Goal: Check status: Check status

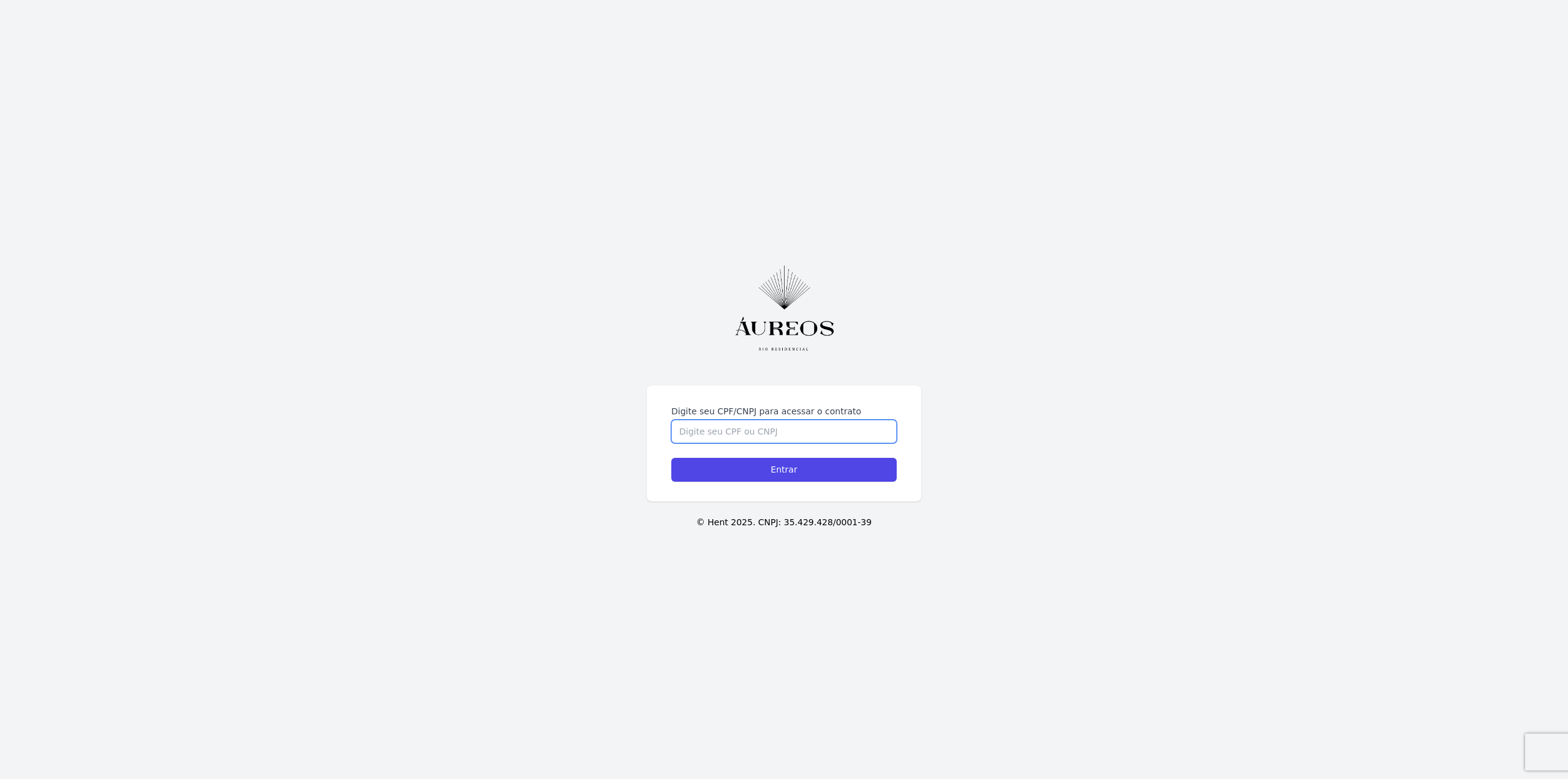
click at [758, 434] on input "Digite seu CPF/CNPJ para acessar o contrato" at bounding box center [783, 432] width 225 height 24
type input "05813756701"
click at [671, 457] on input "Entrar" at bounding box center [783, 469] width 225 height 24
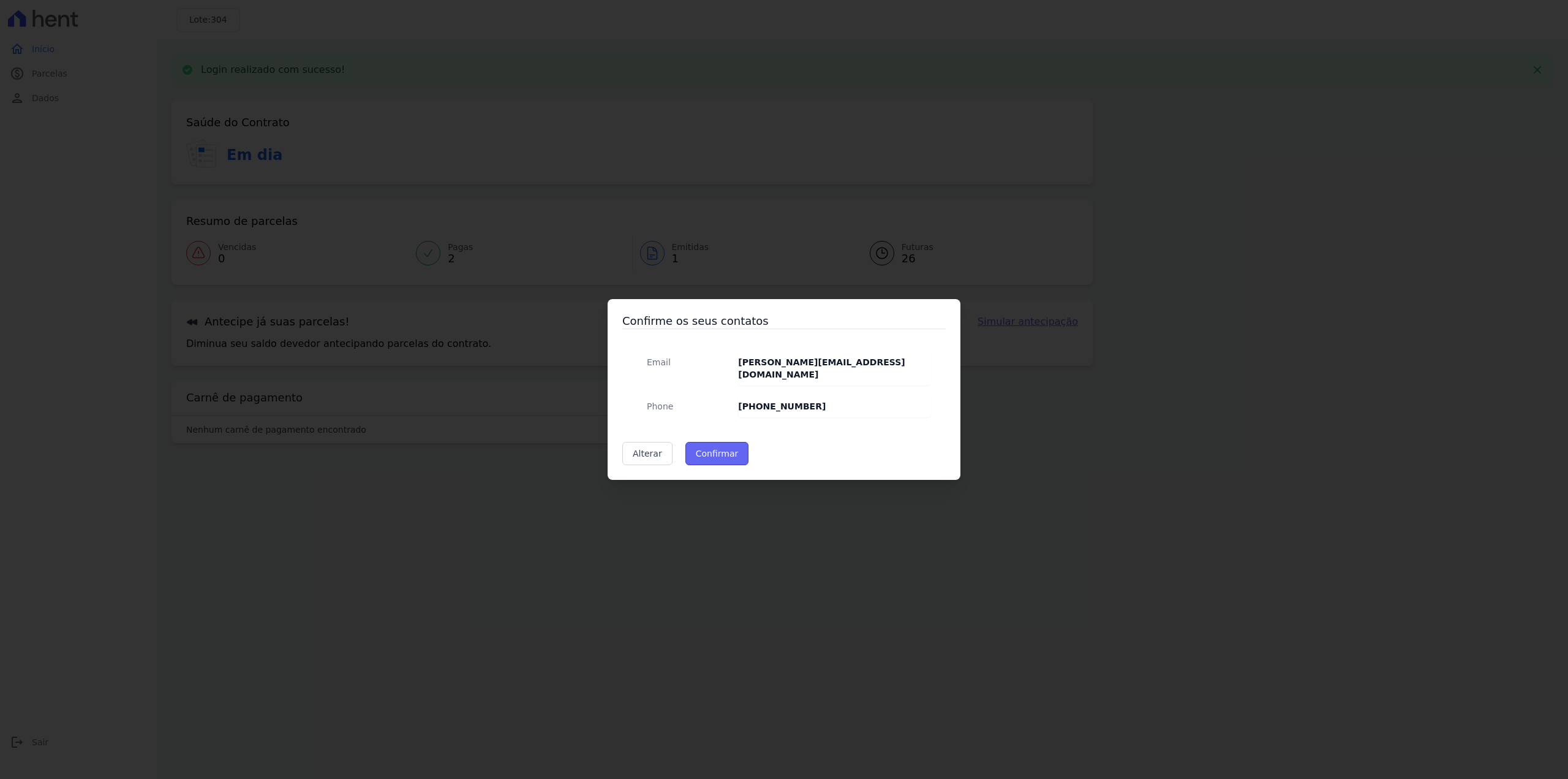
click at [716, 449] on button "Confirmar" at bounding box center [716, 454] width 64 height 24
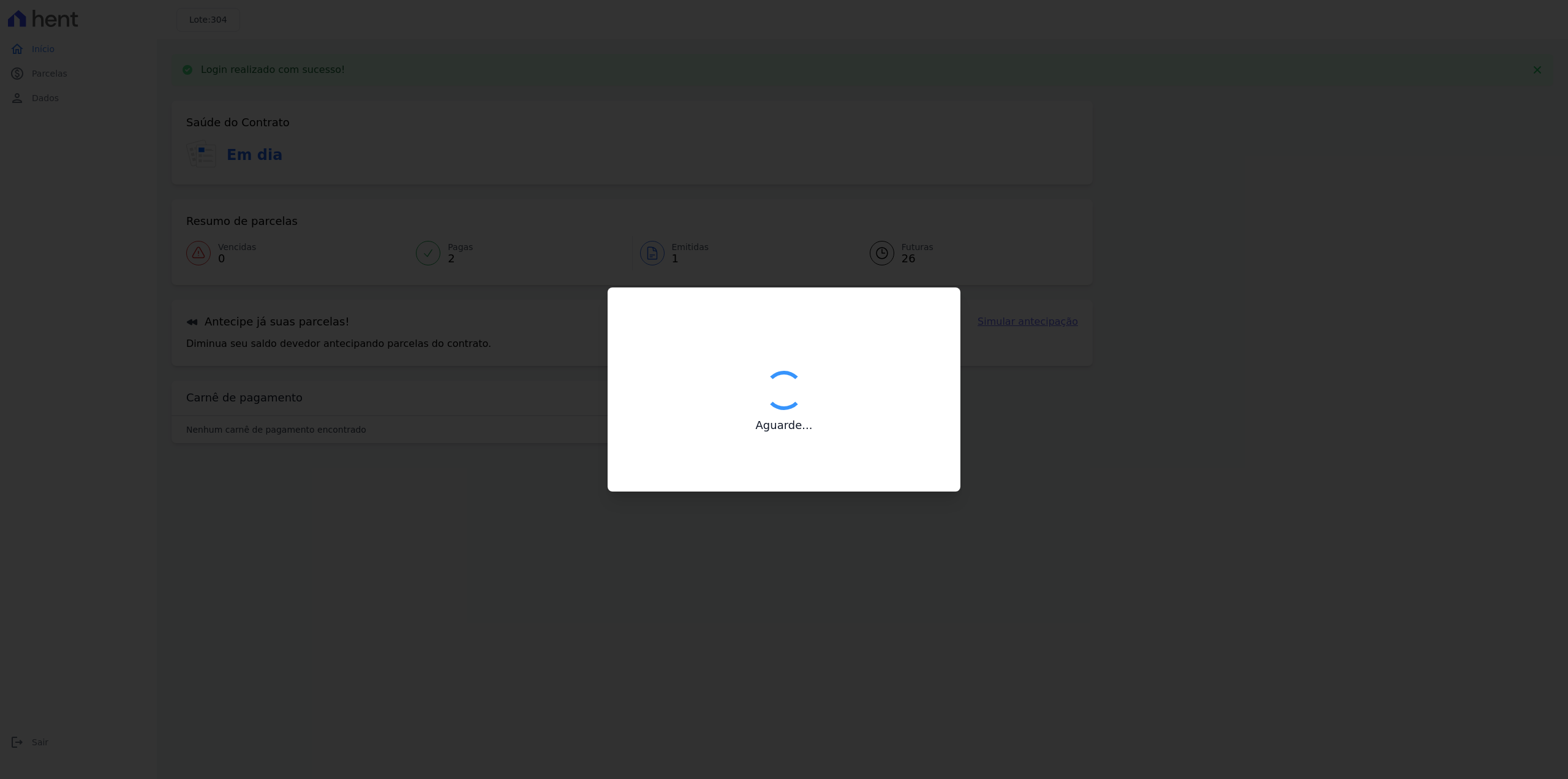
type input "Contatos confirmados com sucesso."
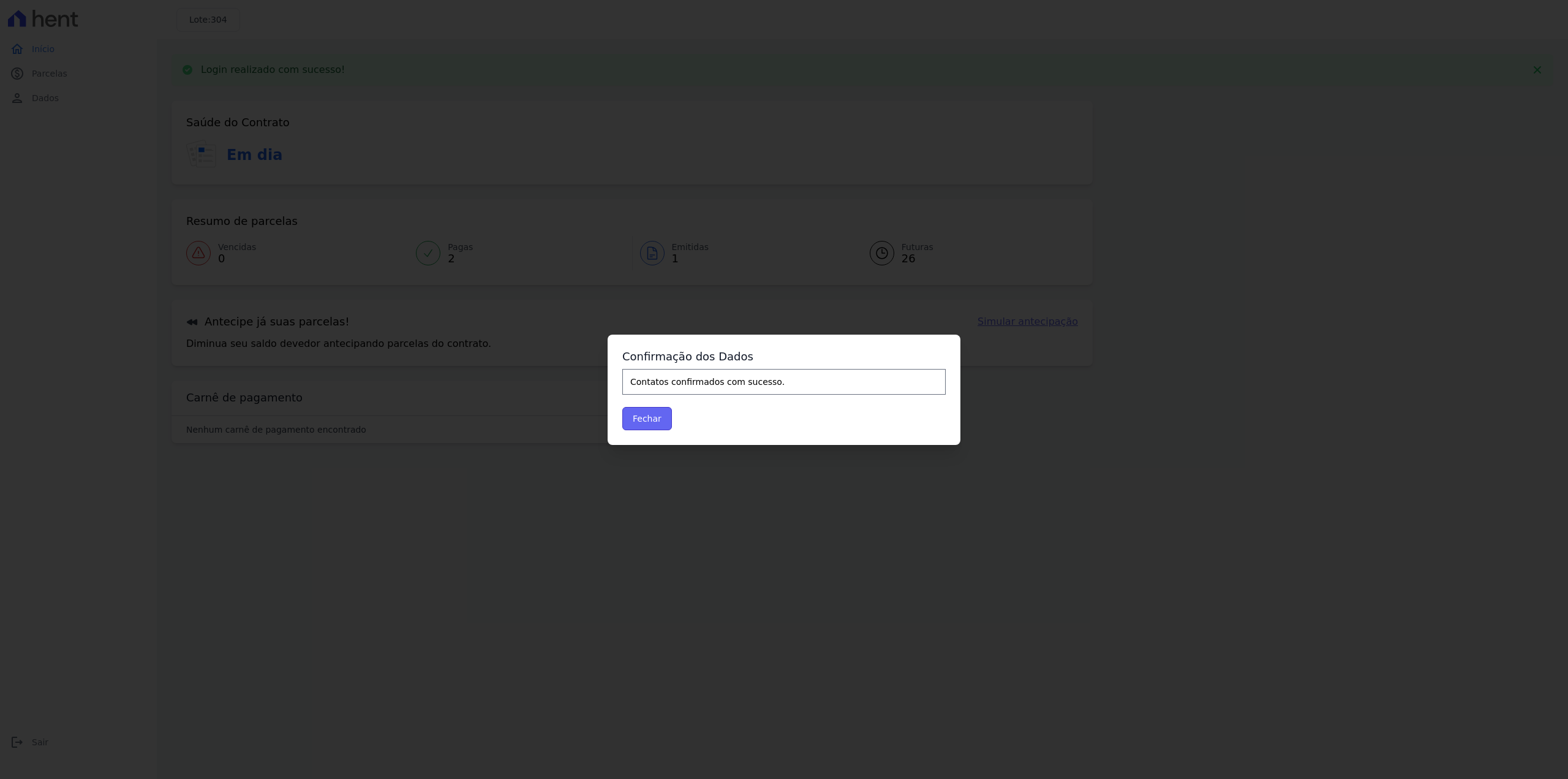
click at [643, 417] on button "Fechar" at bounding box center [647, 419] width 49 height 24
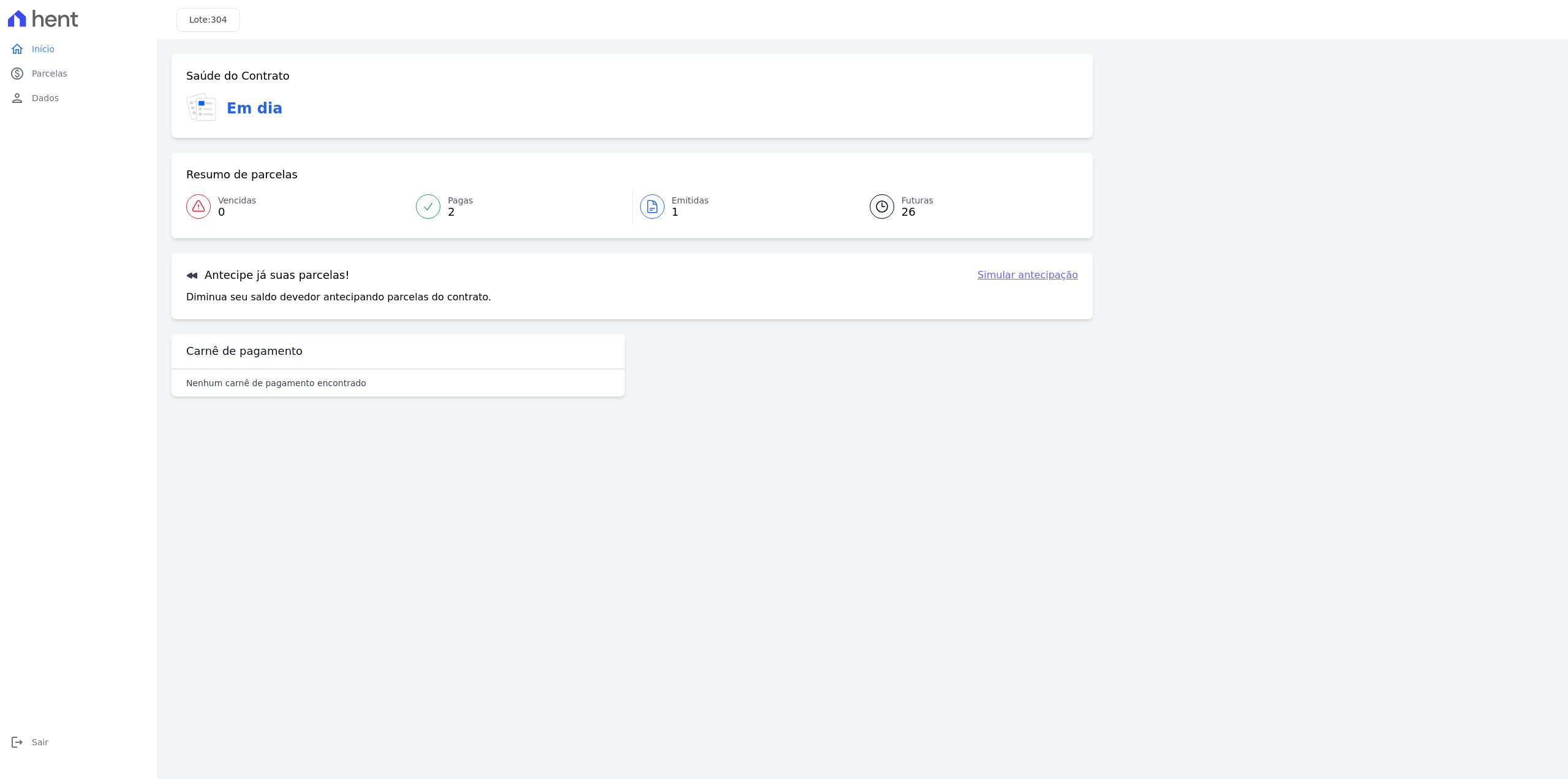
click at [674, 211] on span "1" at bounding box center [691, 212] width 38 height 9
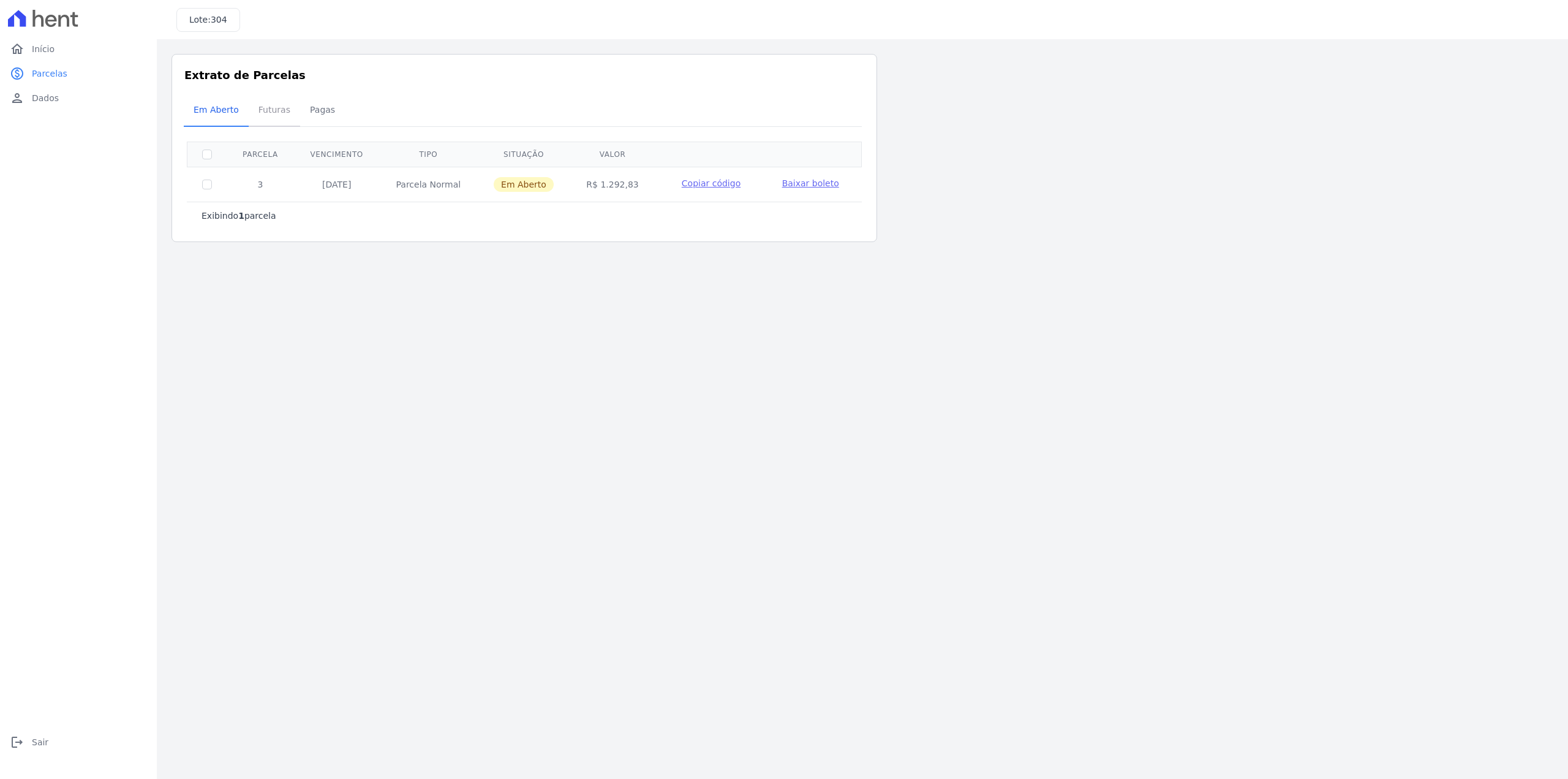
click at [266, 112] on span "Futuras" at bounding box center [274, 109] width 46 height 24
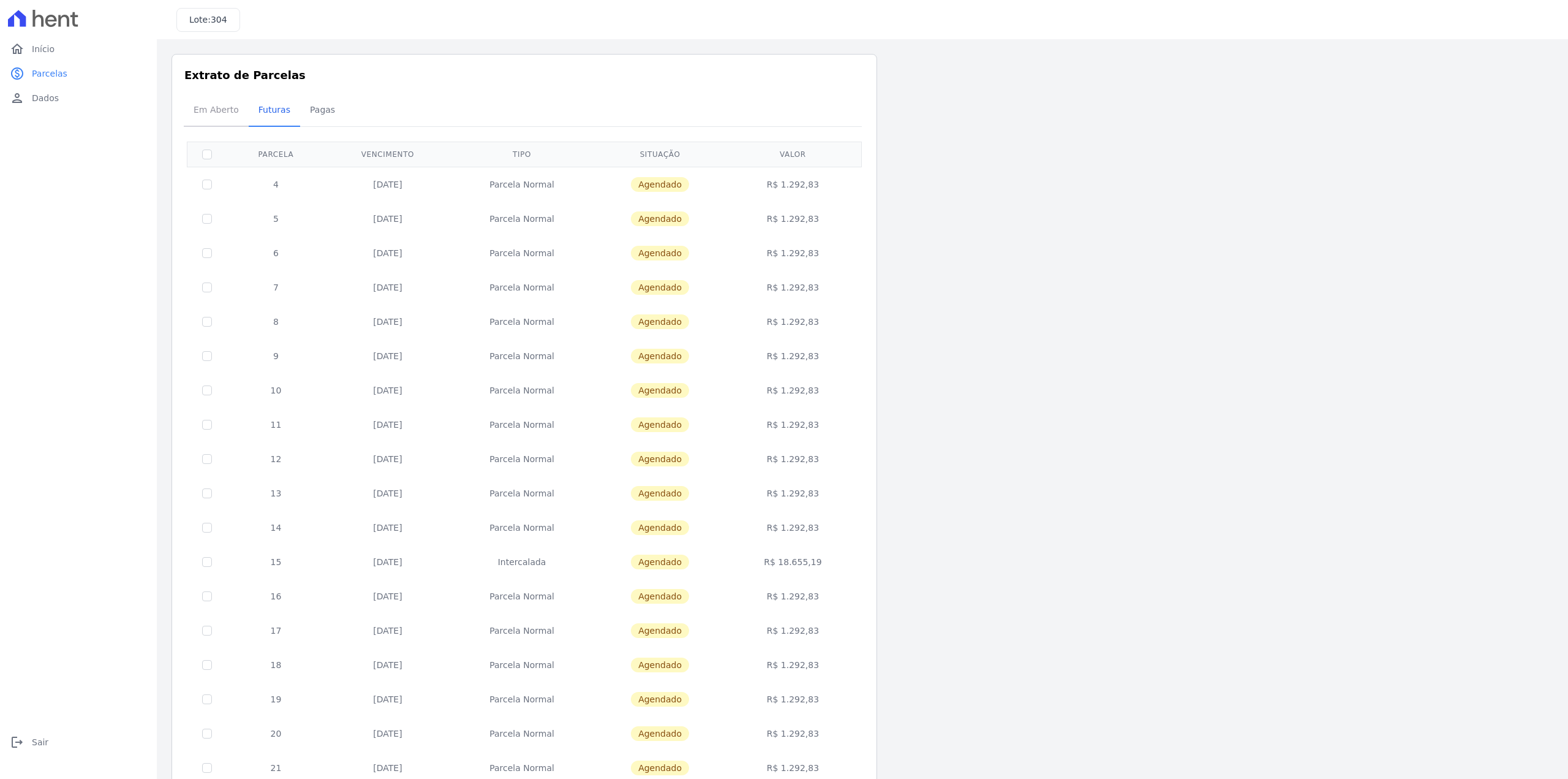
click at [220, 112] on span "Em Aberto" at bounding box center [216, 109] width 60 height 24
